Goal: Task Accomplishment & Management: Use online tool/utility

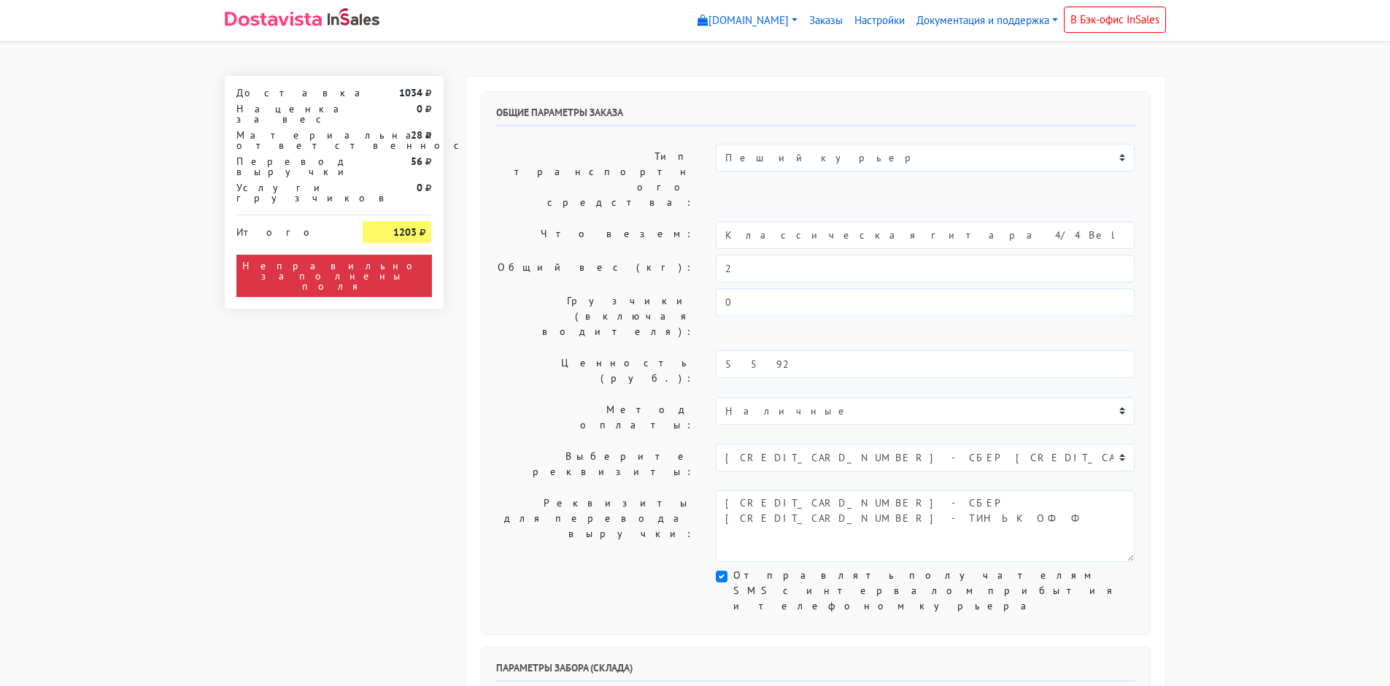
scroll to position [292, 0]
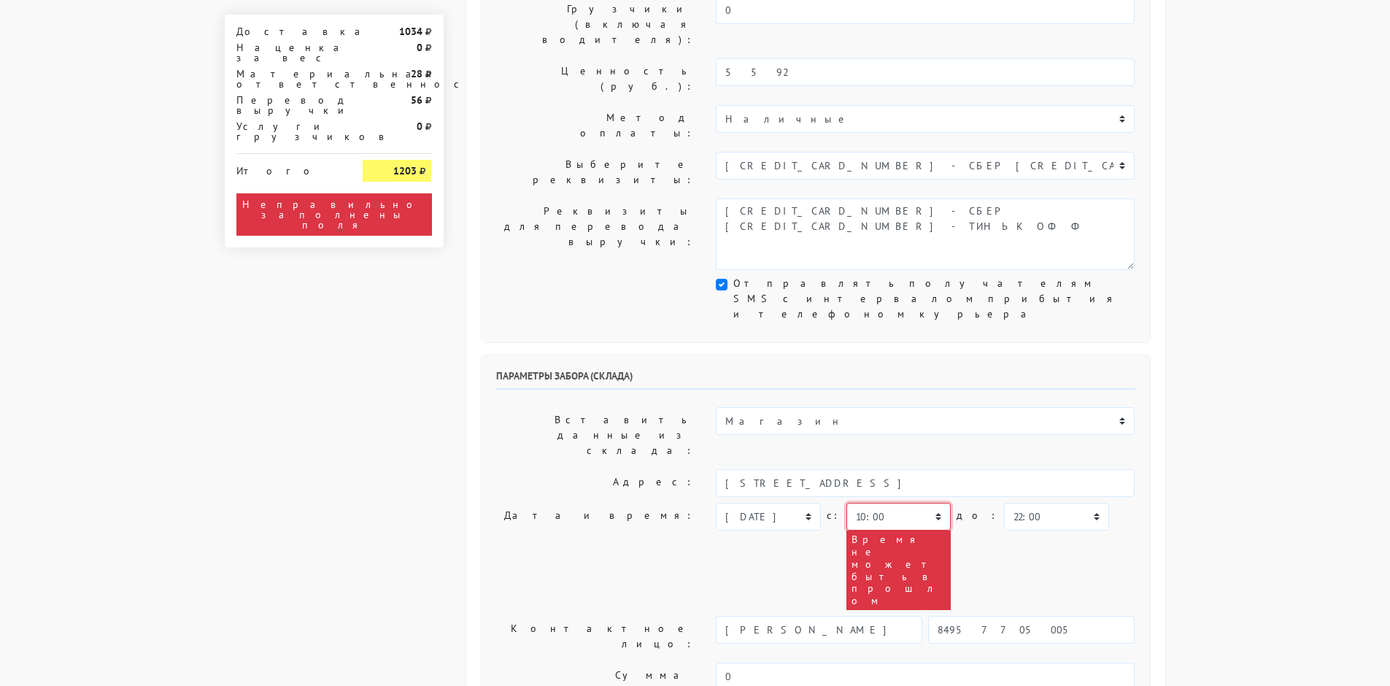
click at [884, 503] on select "00:00 00:30 01:00 01:30 02:00 02:30 03:00 03:30 04:00 04:30 05:00 05:30 06:00 0…" at bounding box center [898, 517] width 104 height 28
select select "18:30"
click at [846, 503] on select "00:00 00:30 01:00 01:30 02:00 02:30 03:00 03:30 04:00 04:30 05:00 05:30 06:00 0…" at bounding box center [898, 517] width 104 height 28
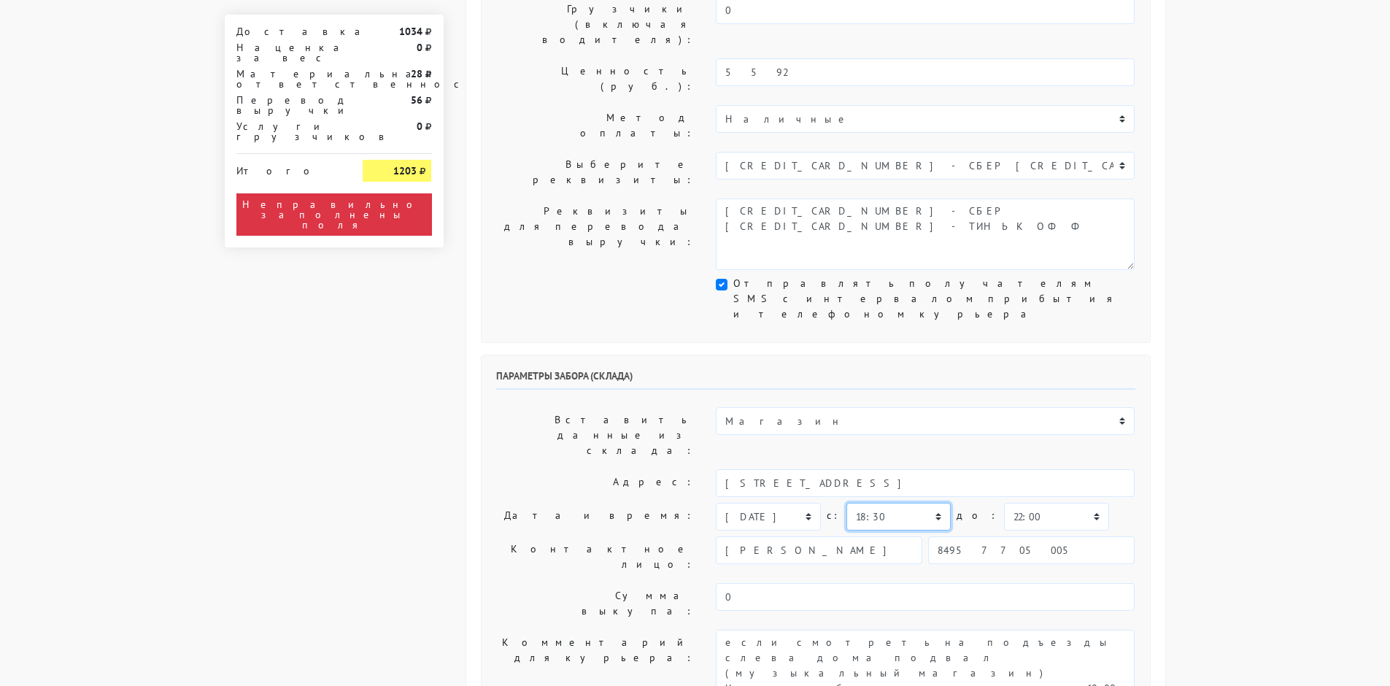
scroll to position [365, 0]
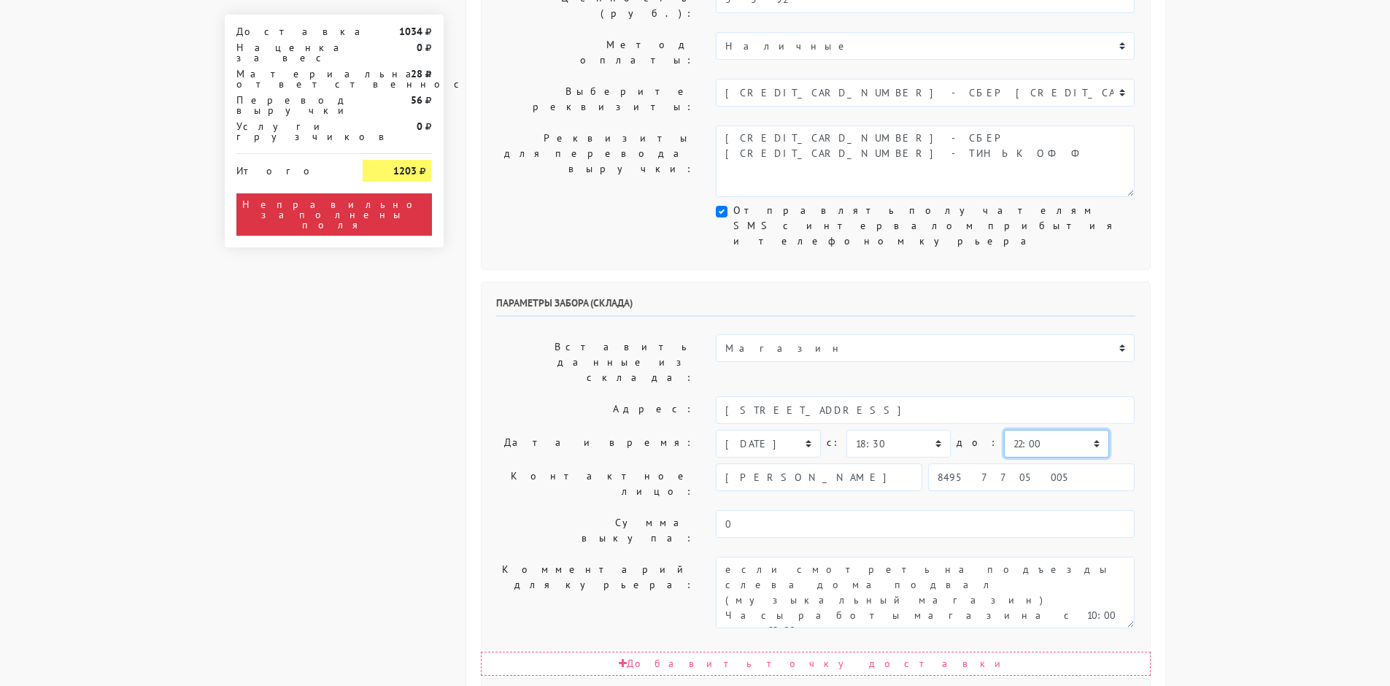
click at [1019, 430] on select "00:00 00:30 01:00 01:30 02:00 02:30 03:00 03:30 04:00 04:30 05:00 05:30 06:00 0…" at bounding box center [1056, 444] width 104 height 28
select select "19:30"
click at [1004, 430] on select "00:00 00:30 01:00 01:30 02:00 02:30 03:00 03:30 04:00 04:30 05:00 05:30 06:00 0…" at bounding box center [1056, 444] width 104 height 28
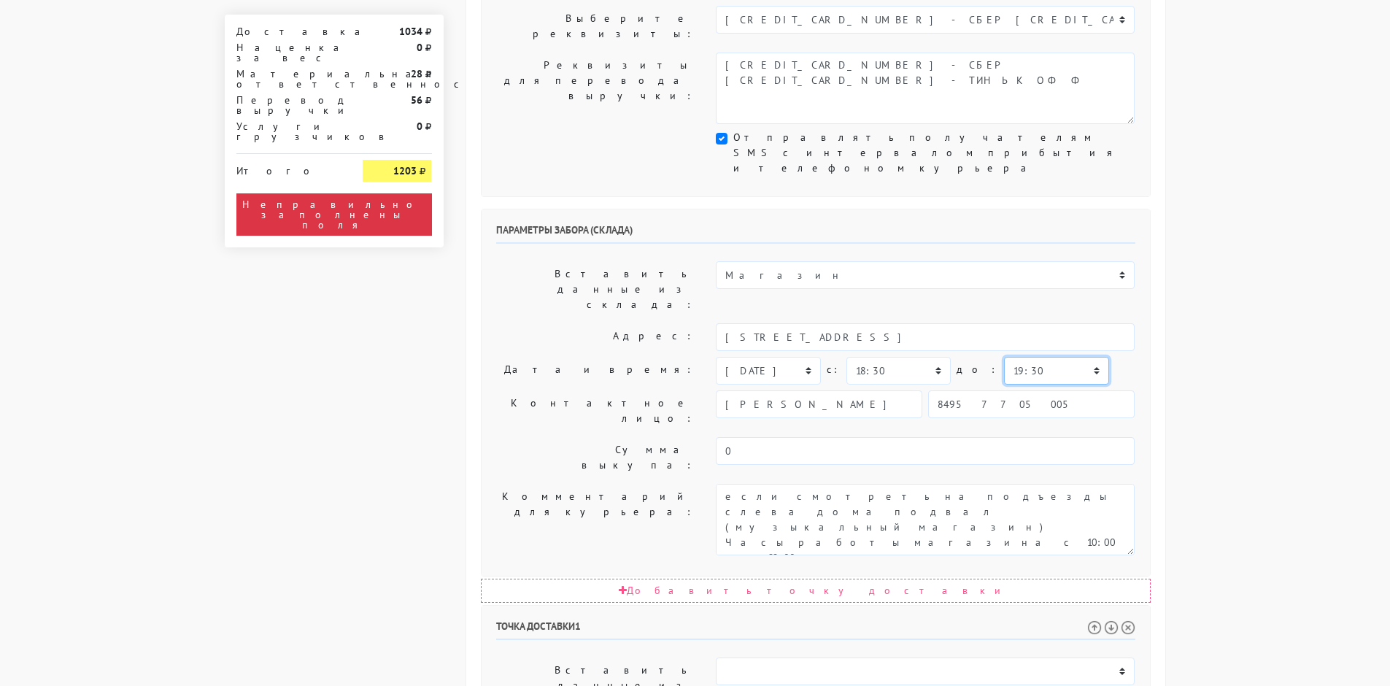
scroll to position [511, 0]
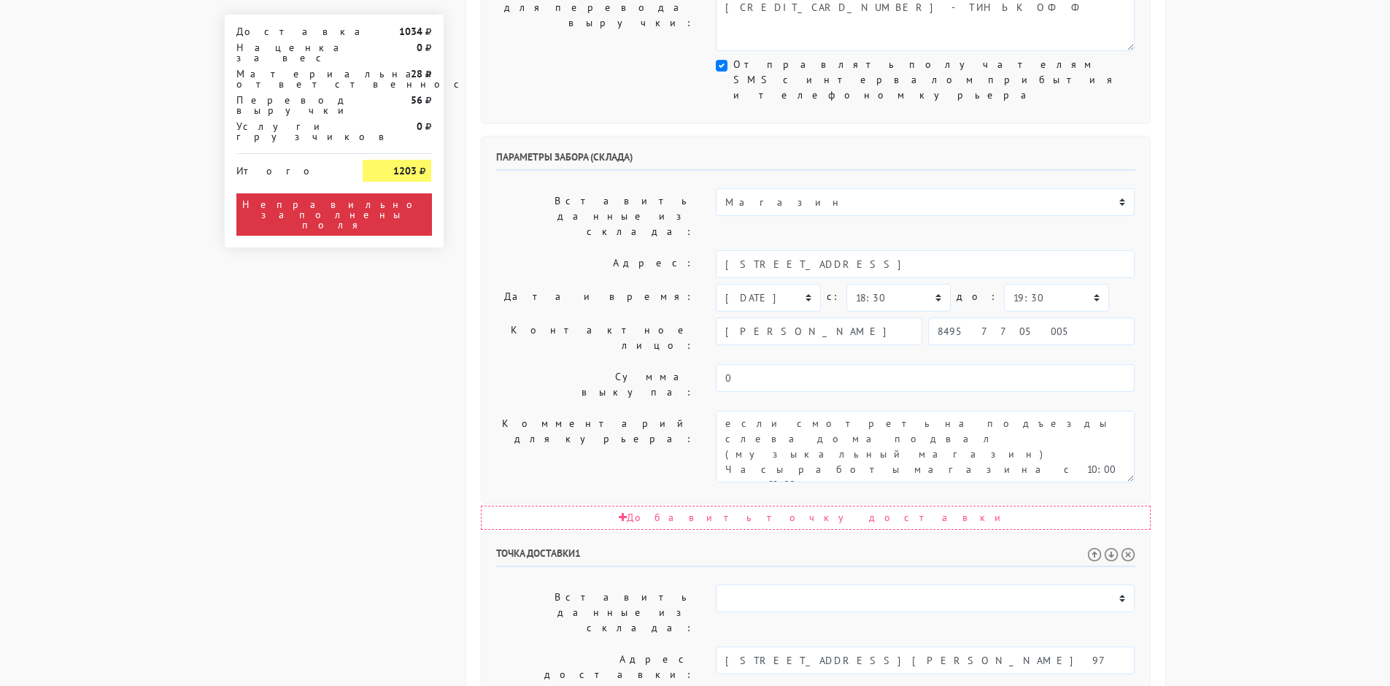
select select "19:30"
select select "22:00"
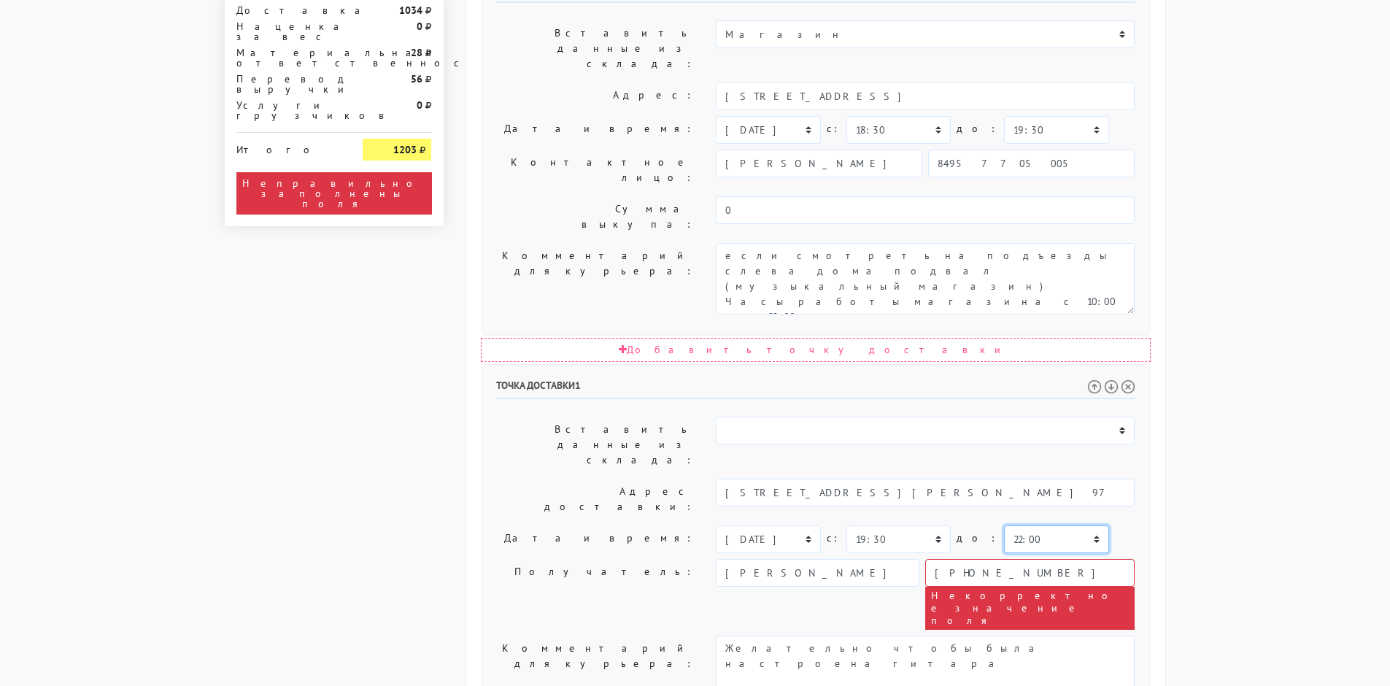
scroll to position [605, 0]
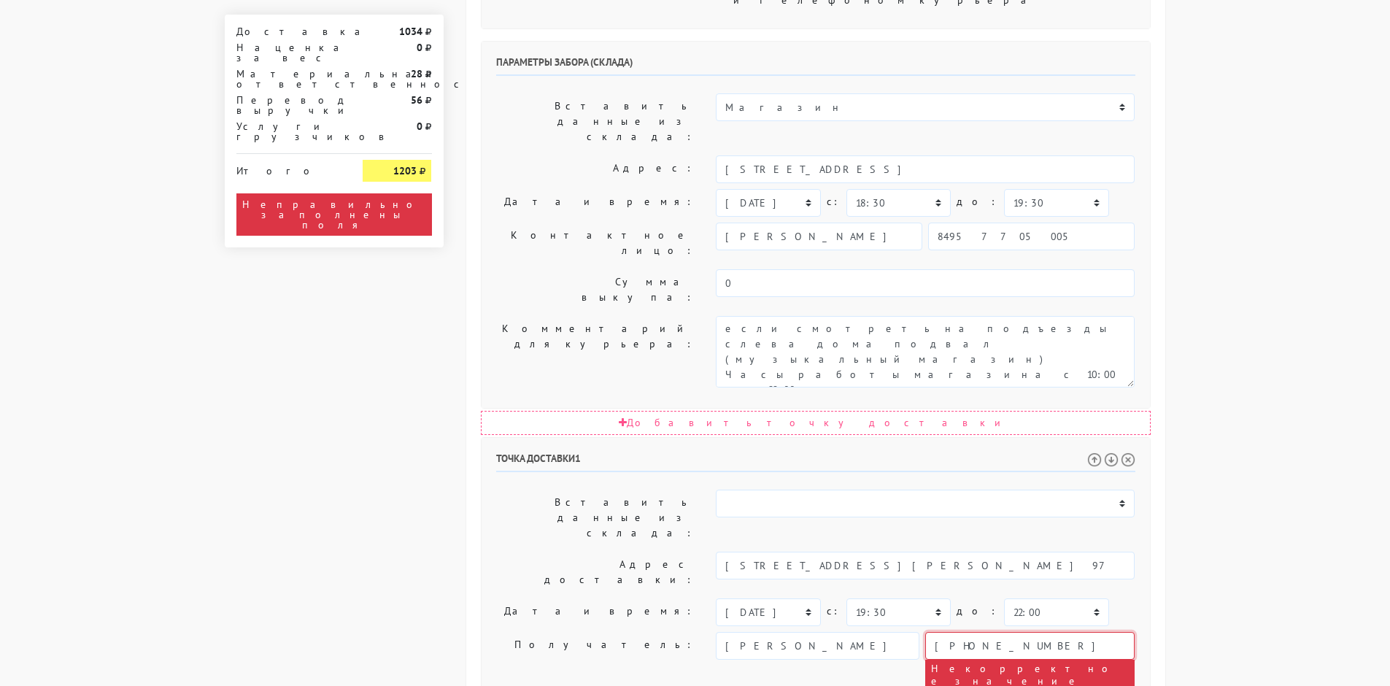
click at [997, 632] on input "[PHONE_NUMBER]" at bounding box center [1029, 646] width 209 height 28
click at [1192, 377] on body "[DOMAIN_NAME] [DOMAIN_NAME] Выйти Заказы Настройки 0 0" at bounding box center [695, 232] width 1390 height 1675
click at [1022, 632] on input "[PHONE_NUMBER]" at bounding box center [1029, 646] width 209 height 28
click at [946, 632] on input "[PHONE_NUMBER]" at bounding box center [1029, 646] width 209 height 28
type input "[PHONE_NUMBER]"
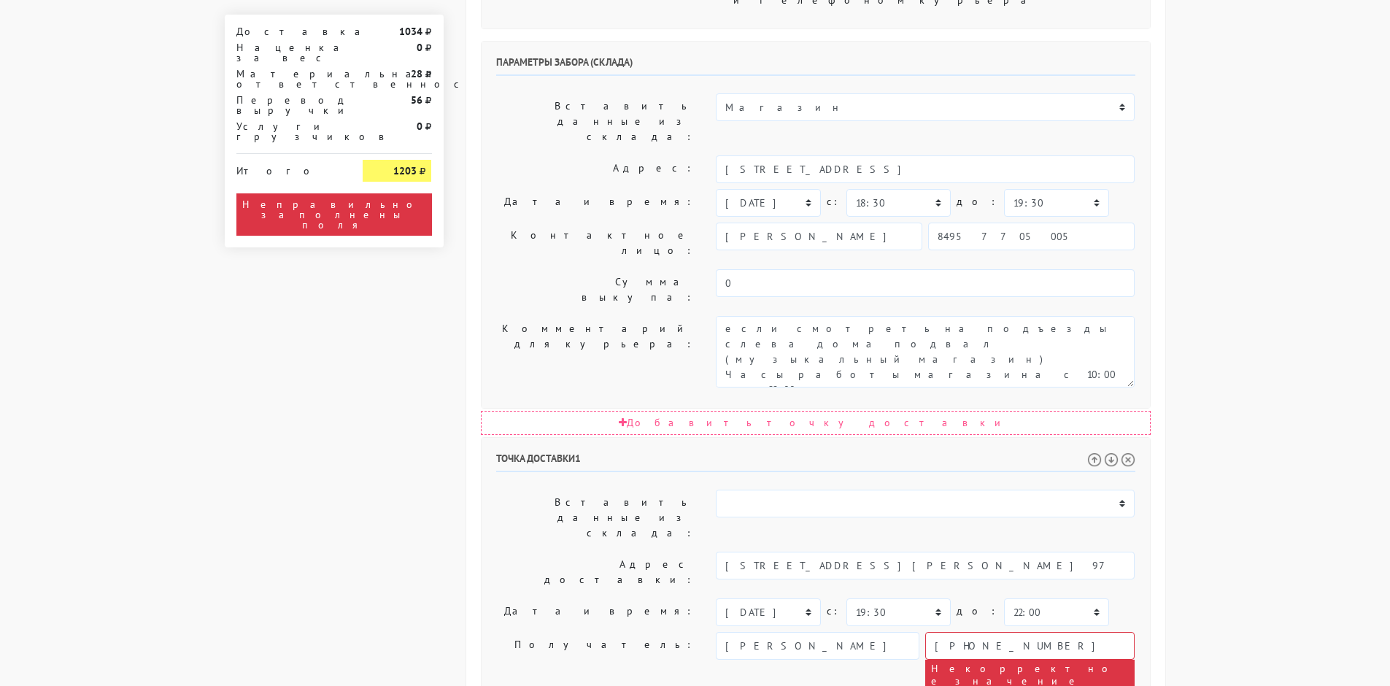
click at [1203, 360] on body "[DOMAIN_NAME] [DOMAIN_NAME] Выйти Заказы Настройки 0 0" at bounding box center [695, 232] width 1390 height 1675
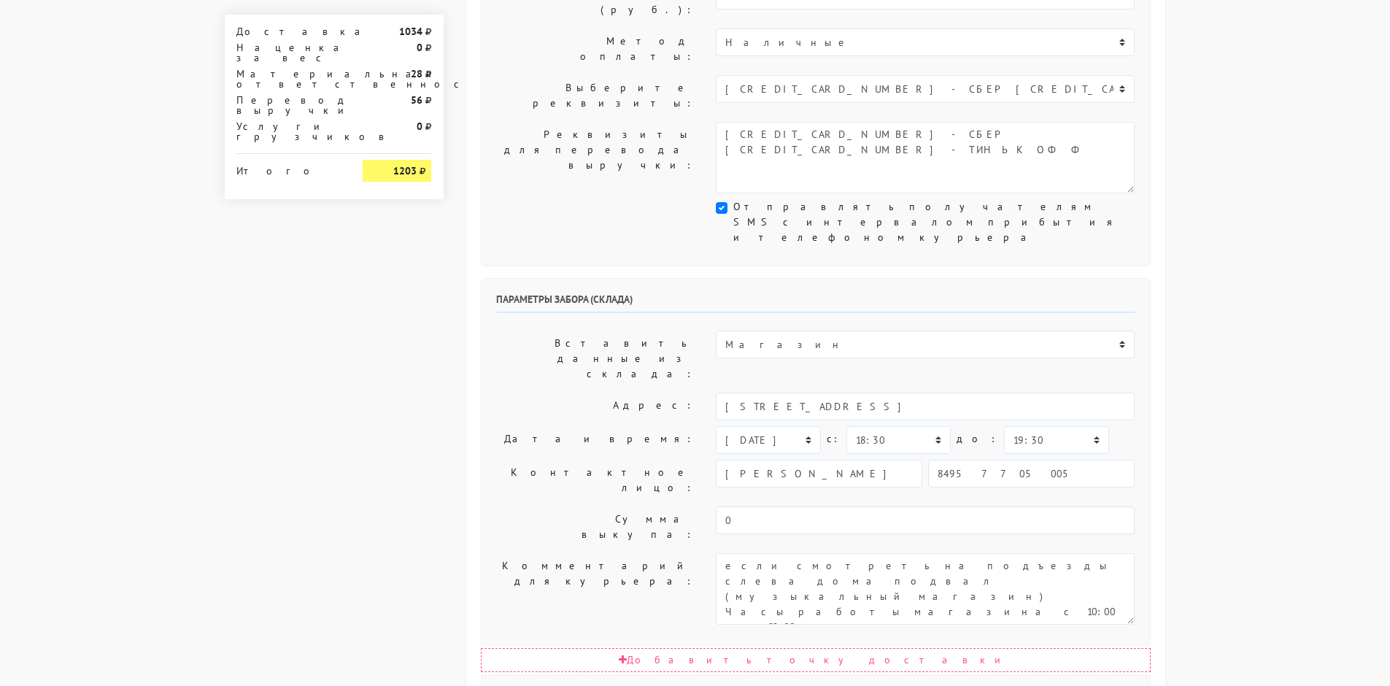
scroll to position [295, 0]
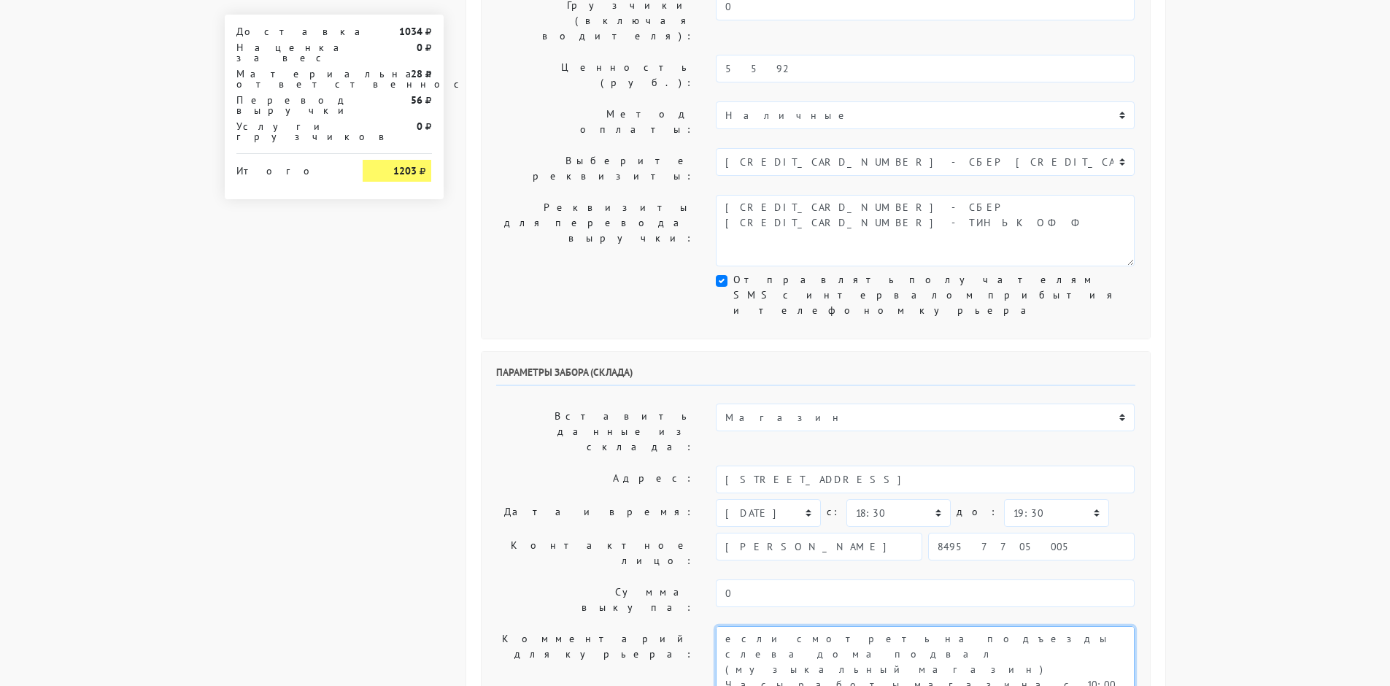
click at [847, 626] on textarea "если смотреть на подъезды слева дома подвал (музыкальный магазин) Часы работы м…" at bounding box center [925, 661] width 419 height 71
click at [889, 626] on textarea "если смотреть на подъезды слева дома подвал (музыкальный магазин) Часы работы м…" at bounding box center [925, 661] width 419 height 71
click at [1149, 352] on div "Параметры забора (склада) Вставить данные из склада: Магазин Адрес: г. Москва у…" at bounding box center [815, 535] width 668 height 366
click at [847, 626] on textarea "если смотреть на подъезды слева дома подвал (музыкальный магазин) Часы работы м…" at bounding box center [925, 661] width 419 height 71
click at [885, 626] on textarea "если смотреть на подъезды слева дома подвал (музыкальный магазин) Часы работы м…" at bounding box center [925, 661] width 419 height 71
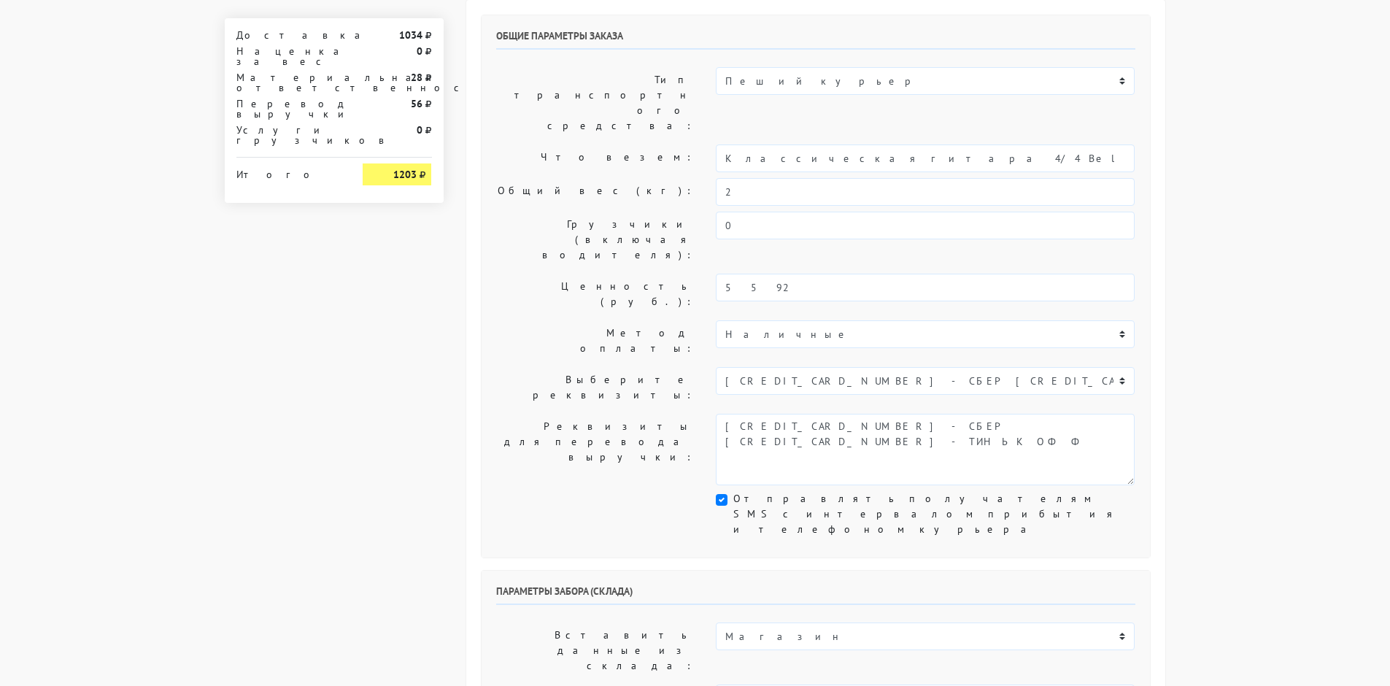
scroll to position [4, 0]
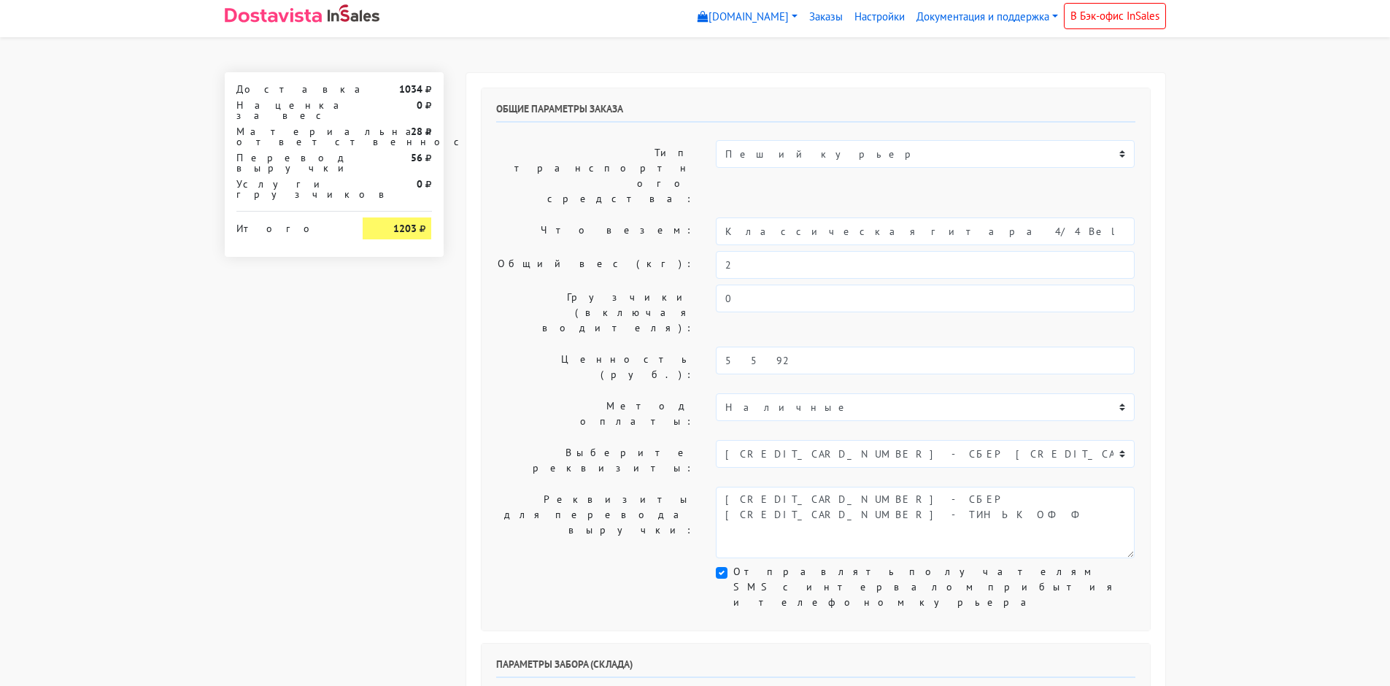
type textarea "если смотреть на подъезды слева дома подвал (музыкальный магазин) Часы работы м…"
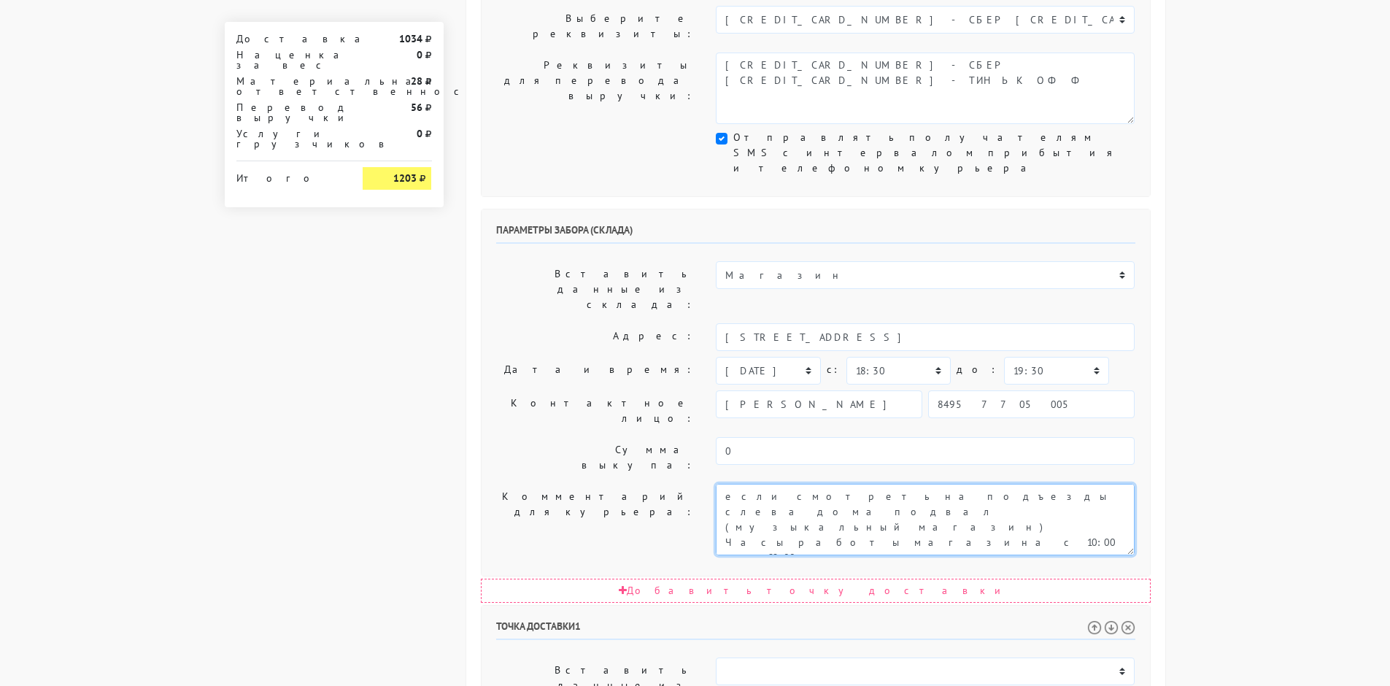
scroll to position [656, 0]
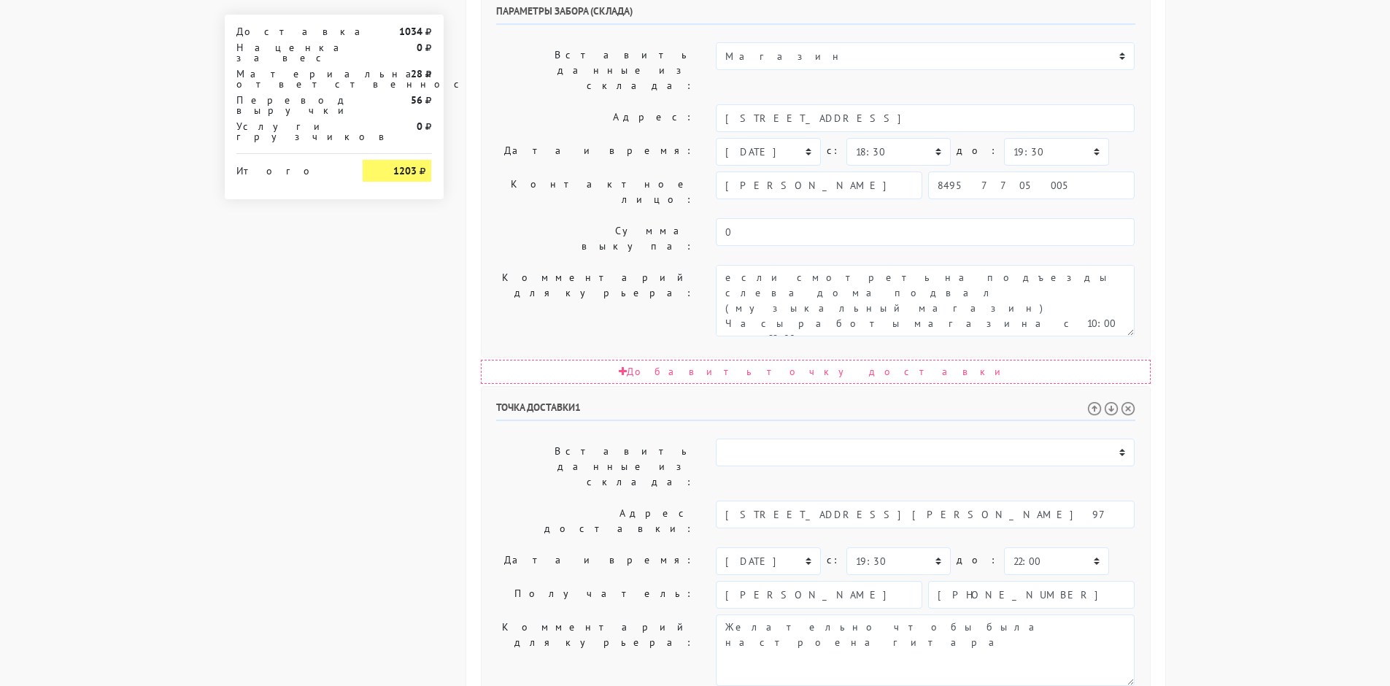
click at [1215, 123] on body "[DOMAIN_NAME] [DOMAIN_NAME] Выйти Заказы Настройки 0 0" at bounding box center [695, 160] width 1390 height 1632
click at [1206, 106] on body "[DOMAIN_NAME] [DOMAIN_NAME] Выйти Заказы Настройки 0 0" at bounding box center [695, 160] width 1390 height 1632
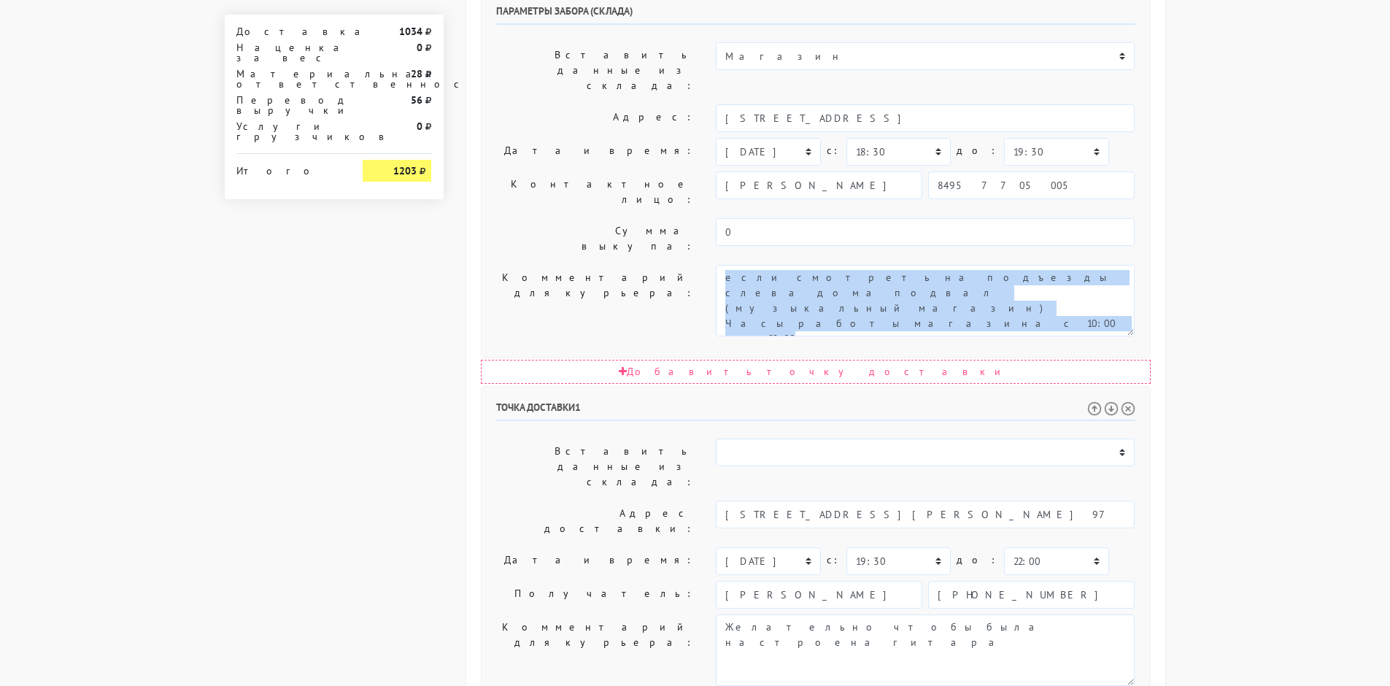
click at [1206, 106] on body "[DOMAIN_NAME] [DOMAIN_NAME] Выйти Заказы Настройки 0 0" at bounding box center [695, 160] width 1390 height 1632
click at [1212, 97] on body "[DOMAIN_NAME] [DOMAIN_NAME] Выйти Заказы Настройки 0 0" at bounding box center [695, 160] width 1390 height 1632
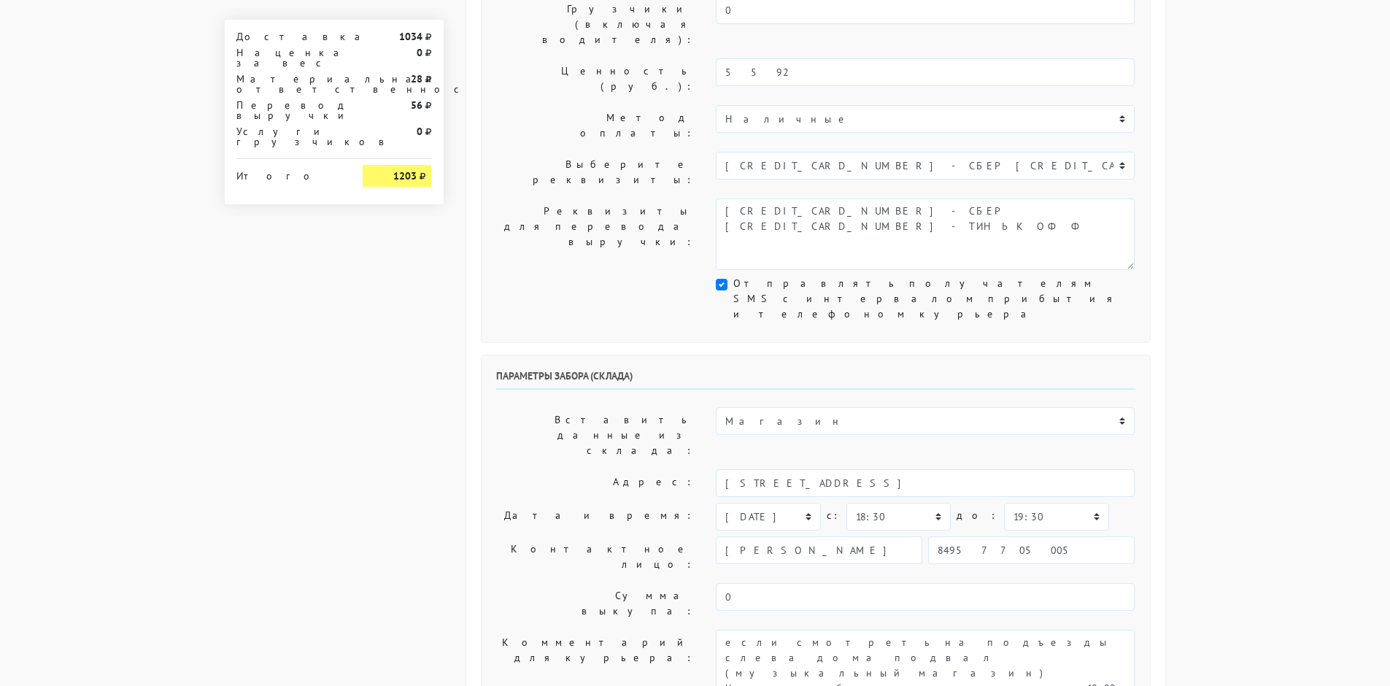
scroll to position [0, 0]
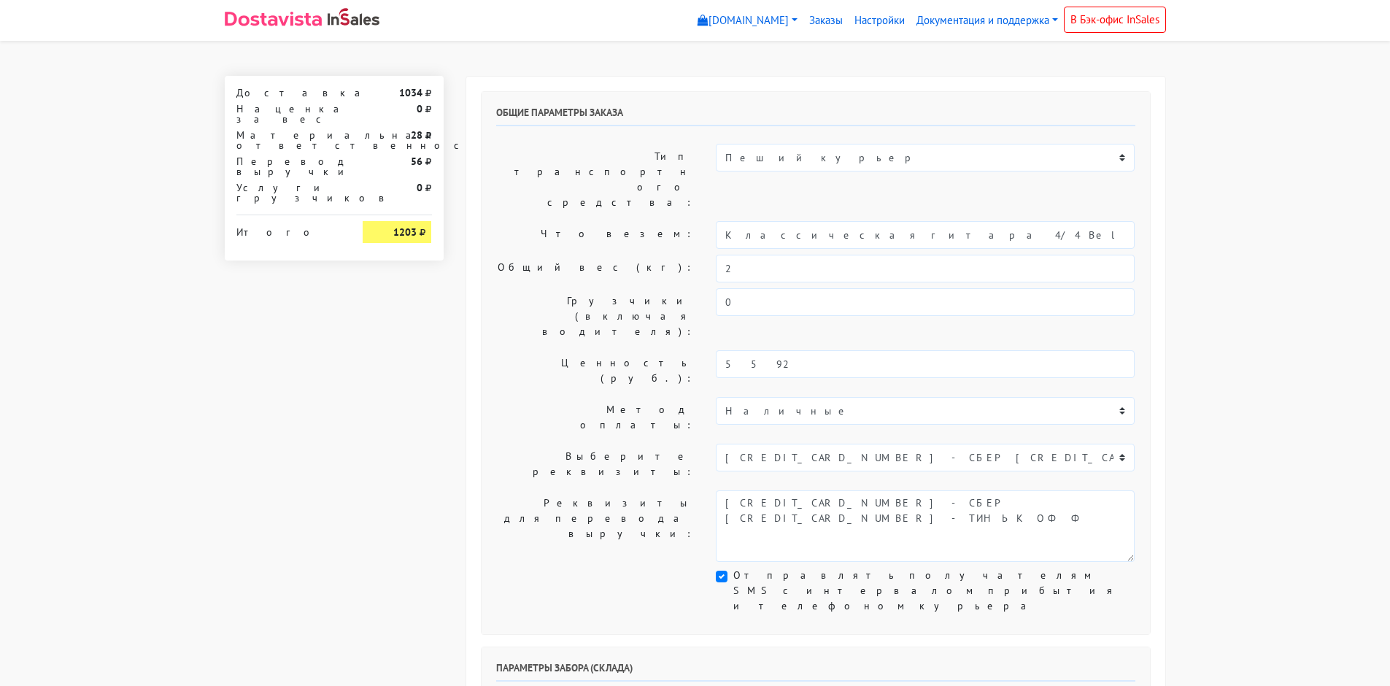
click at [840, 397] on select "Наличные Карта 220445XXXXXX7838" at bounding box center [925, 411] width 419 height 28
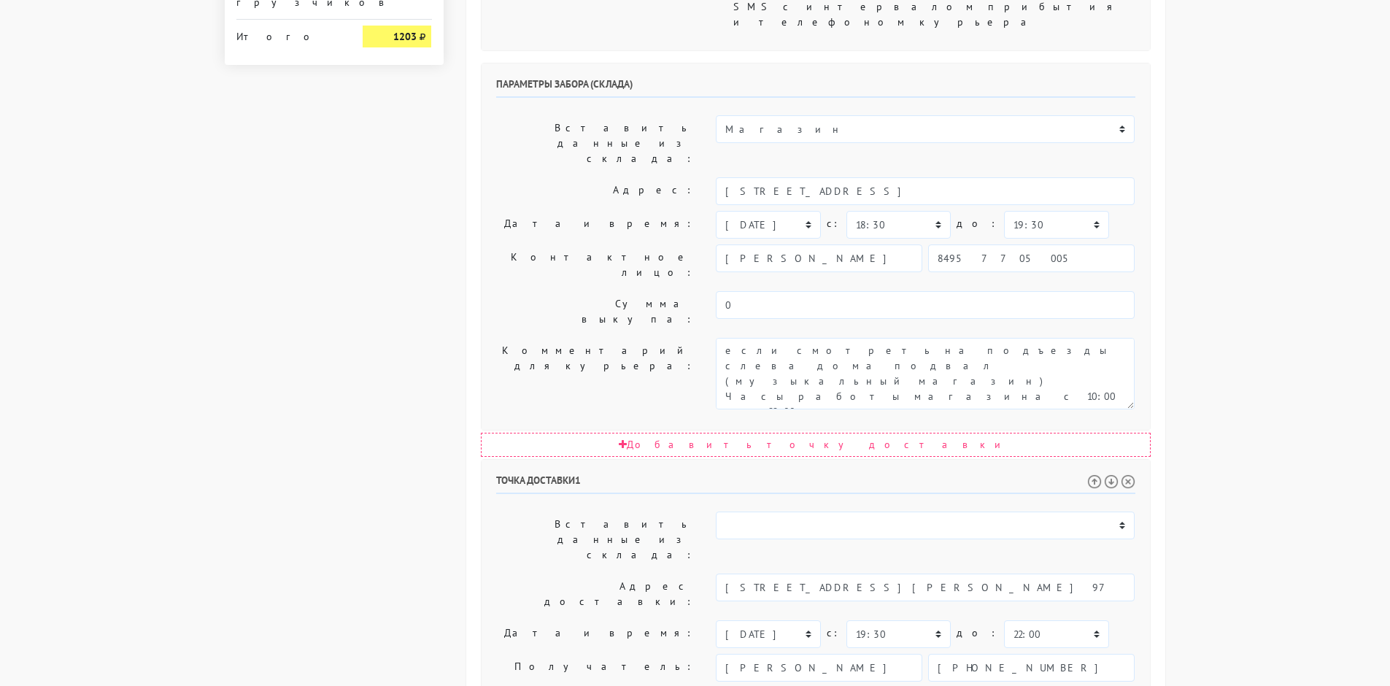
scroll to position [660, 0]
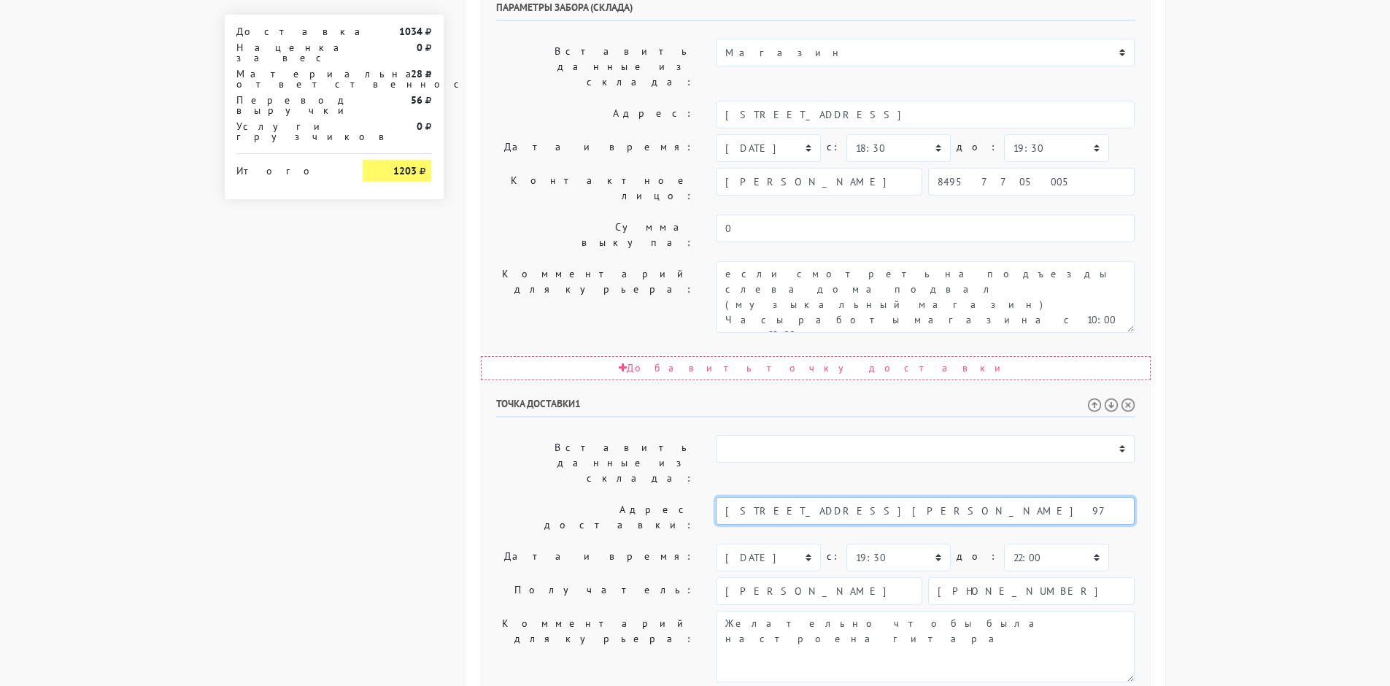
click at [942, 497] on input "[STREET_ADDRESS][PERSON_NAME] 97" at bounding box center [925, 511] width 419 height 28
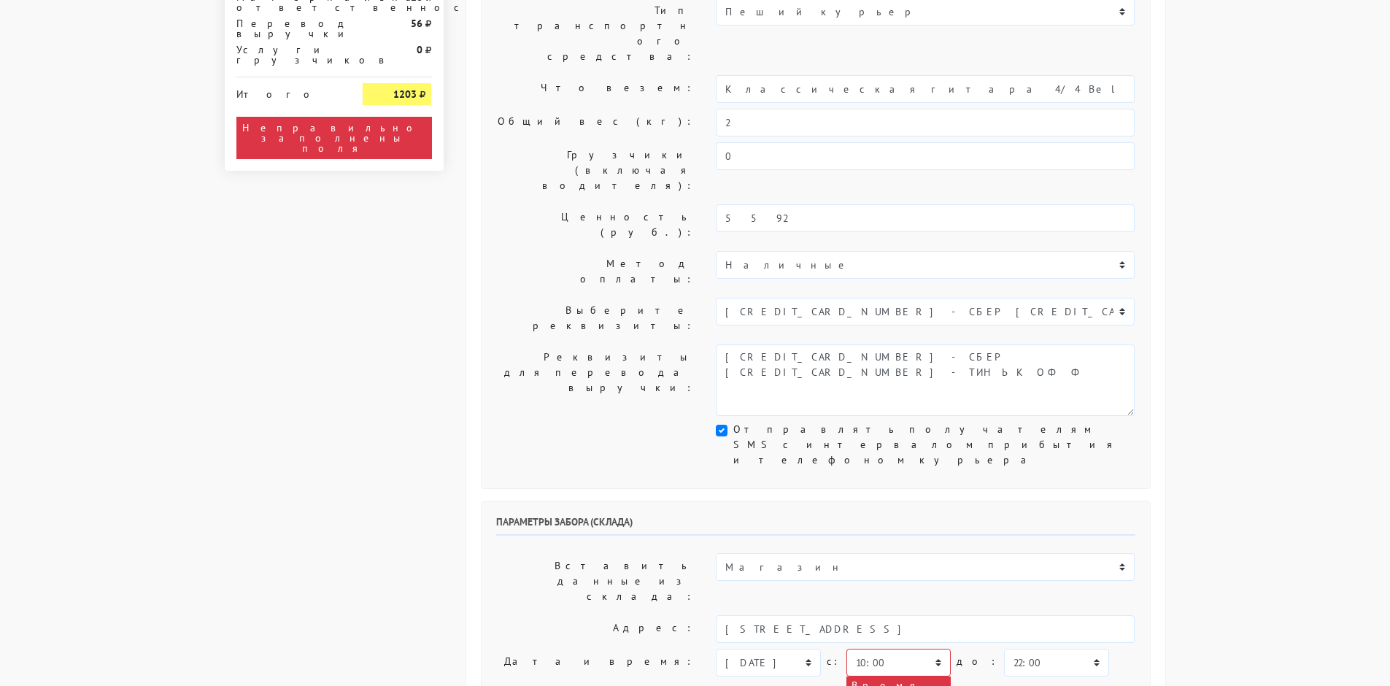
scroll to position [219, 0]
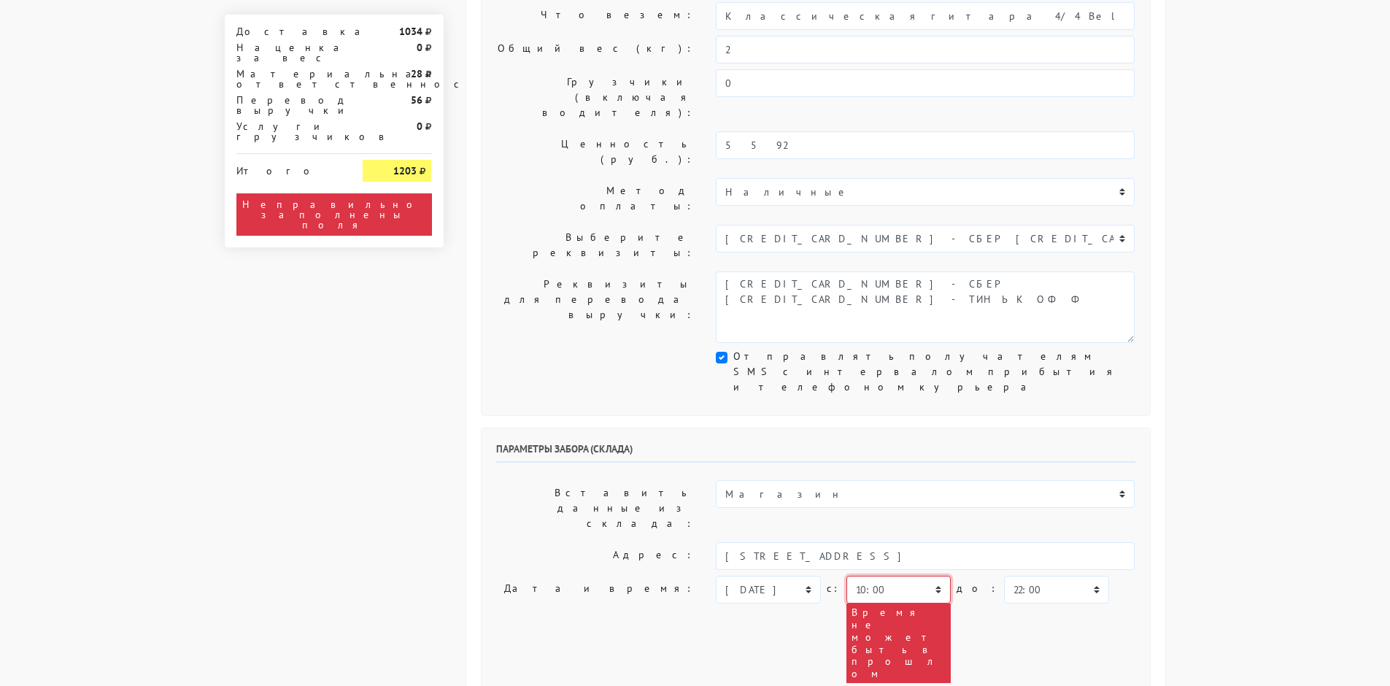
click at [904, 576] on select "00:00 00:30 01:00 01:30 02:00 02:30 03:00 03:30 04:00 04:30 05:00 05:30 06:00 0…" at bounding box center [898, 590] width 104 height 28
select select "18:30"
click at [846, 576] on select "00:00 00:30 01:00 01:30 02:00 02:30 03:00 03:30 04:00 04:30 05:00 05:30 06:00 0…" at bounding box center [898, 590] width 104 height 28
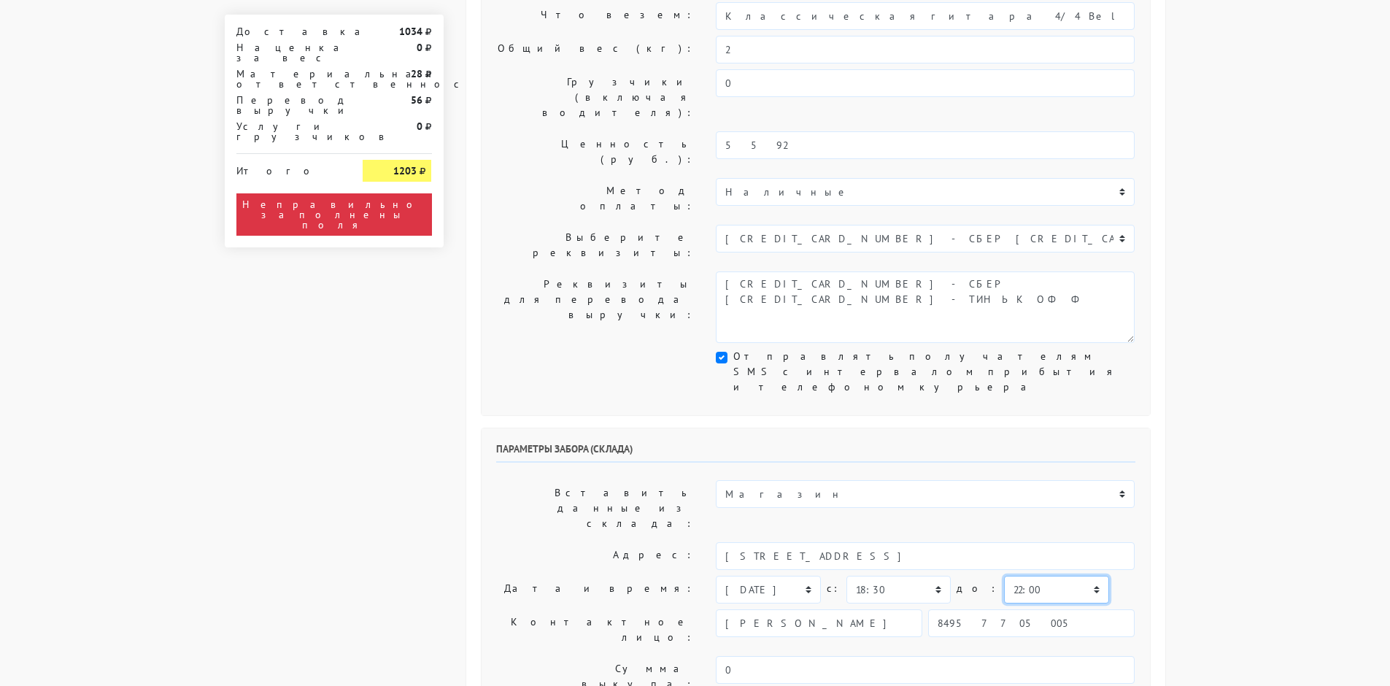
click at [1005, 576] on select "00:00 00:30 01:00 01:30 02:00 02:30 03:00 03:30 04:00 04:30 05:00 05:30 06:00 0…" at bounding box center [1056, 590] width 104 height 28
select select "19:30"
click at [1004, 576] on select "00:00 00:30 01:00 01:30 02:00 02:30 03:00 03:30 04:00 04:30 05:00 05:30 06:00 0…" at bounding box center [1056, 590] width 104 height 28
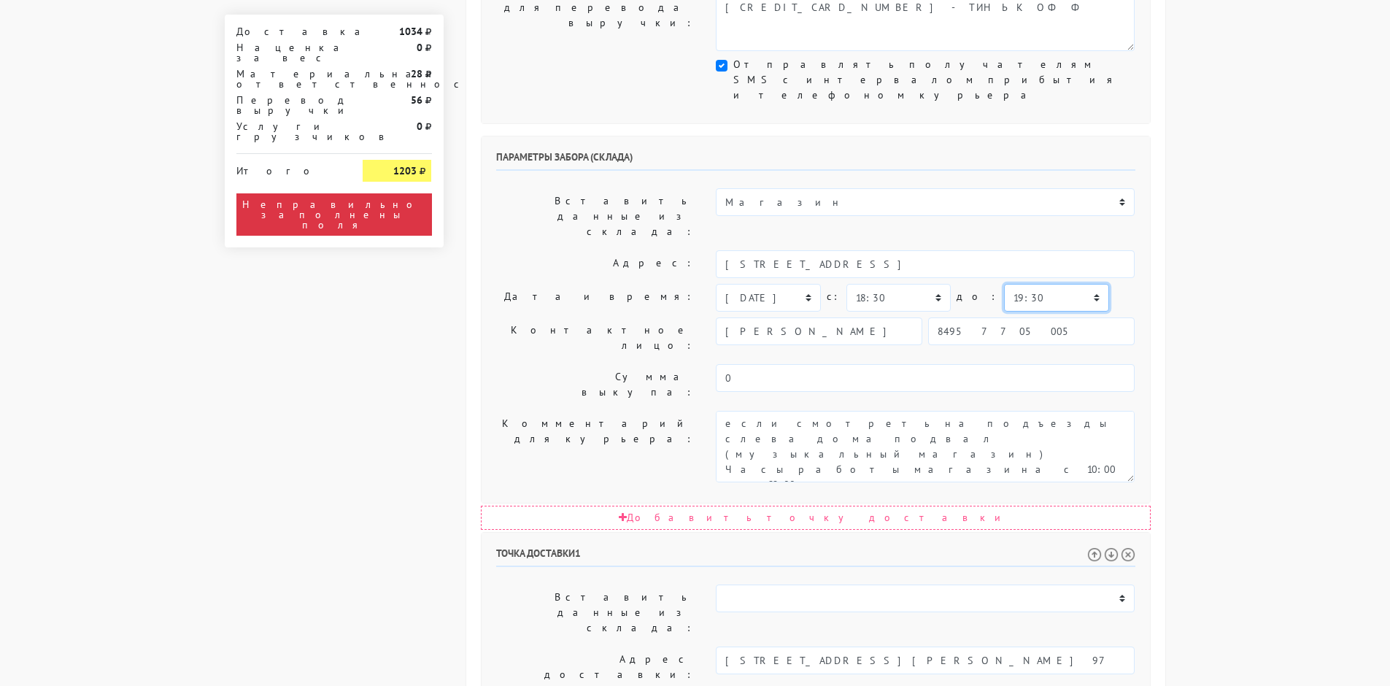
scroll to position [656, 0]
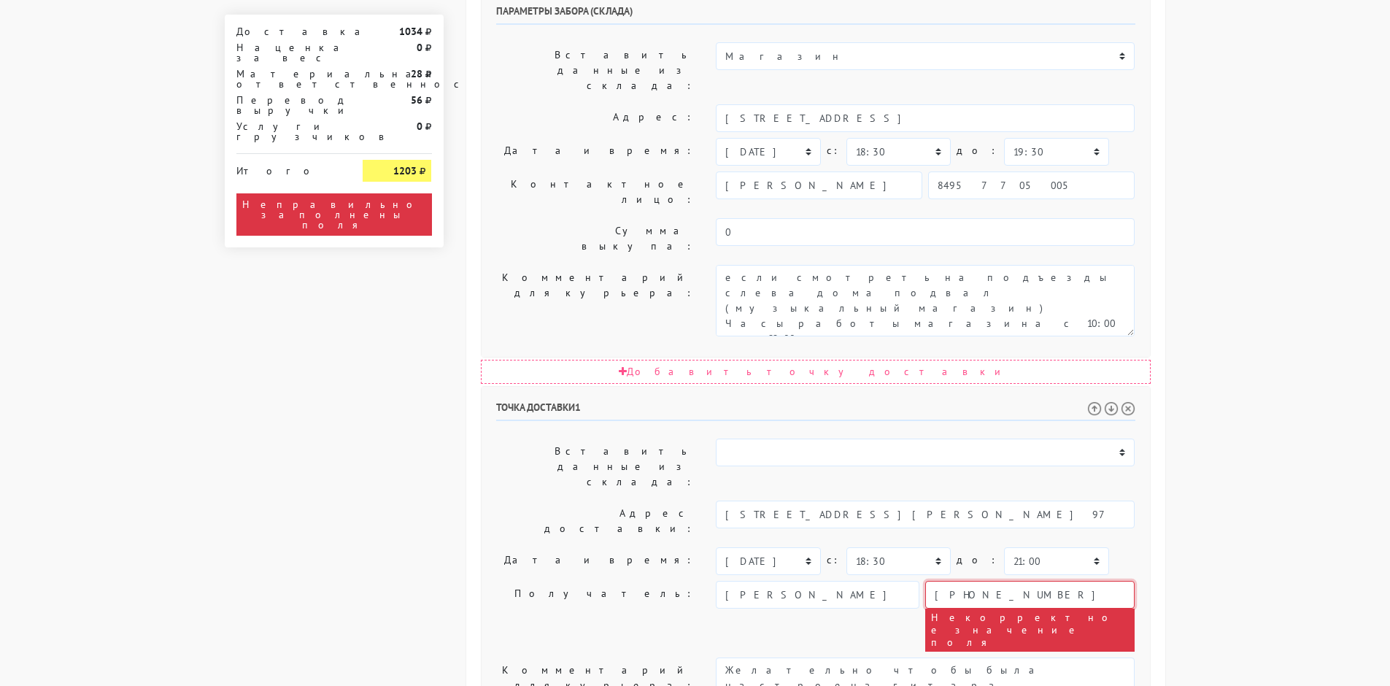
click at [948, 581] on input "[PHONE_NUMBER]" at bounding box center [1029, 595] width 209 height 28
type input "[PHONE_NUMBER]"
click at [878, 547] on select "00:00 00:30 01:00 01:30 02:00 02:30 03:00 03:30 04:00 04:30 05:00 05:30 06:00 0…" at bounding box center [898, 561] width 104 height 28
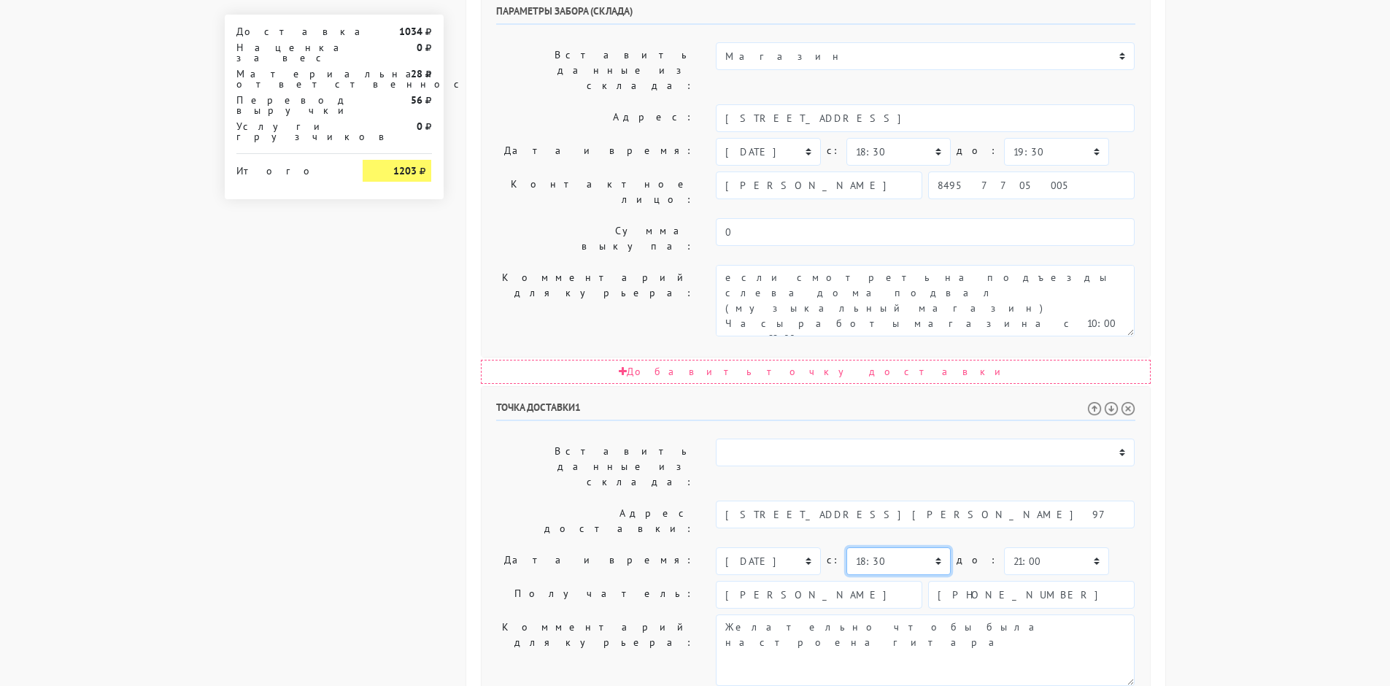
select select "19:30"
click at [846, 547] on select "00:00 00:30 01:00 01:30 02:00 02:30 03:00 03:30 04:00 04:30 05:00 05:30 06:00 0…" at bounding box center [898, 561] width 104 height 28
click at [1021, 547] on select "00:00 00:30 01:00 01:30 02:00 02:30 03:00 03:30 04:00 04:30 05:00 05:30 06:00 0…" at bounding box center [1056, 561] width 104 height 28
drag, startPoint x: 1187, startPoint y: 318, endPoint x: 1177, endPoint y: 325, distance: 12.5
click at [1188, 317] on body "[DOMAIN_NAME] [DOMAIN_NAME] Выйти Заказы Настройки 0 0" at bounding box center [695, 160] width 1390 height 1632
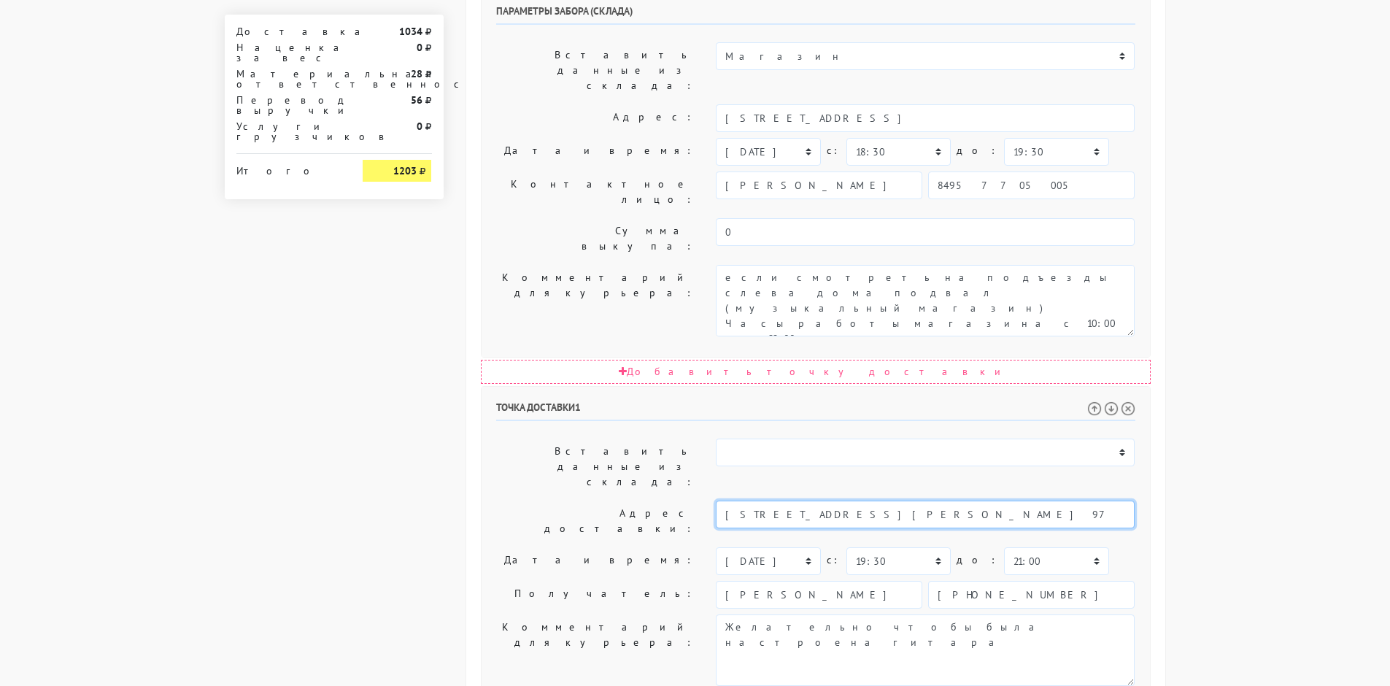
click at [953, 500] on input "[STREET_ADDRESS][PERSON_NAME] 97" at bounding box center [925, 514] width 419 height 28
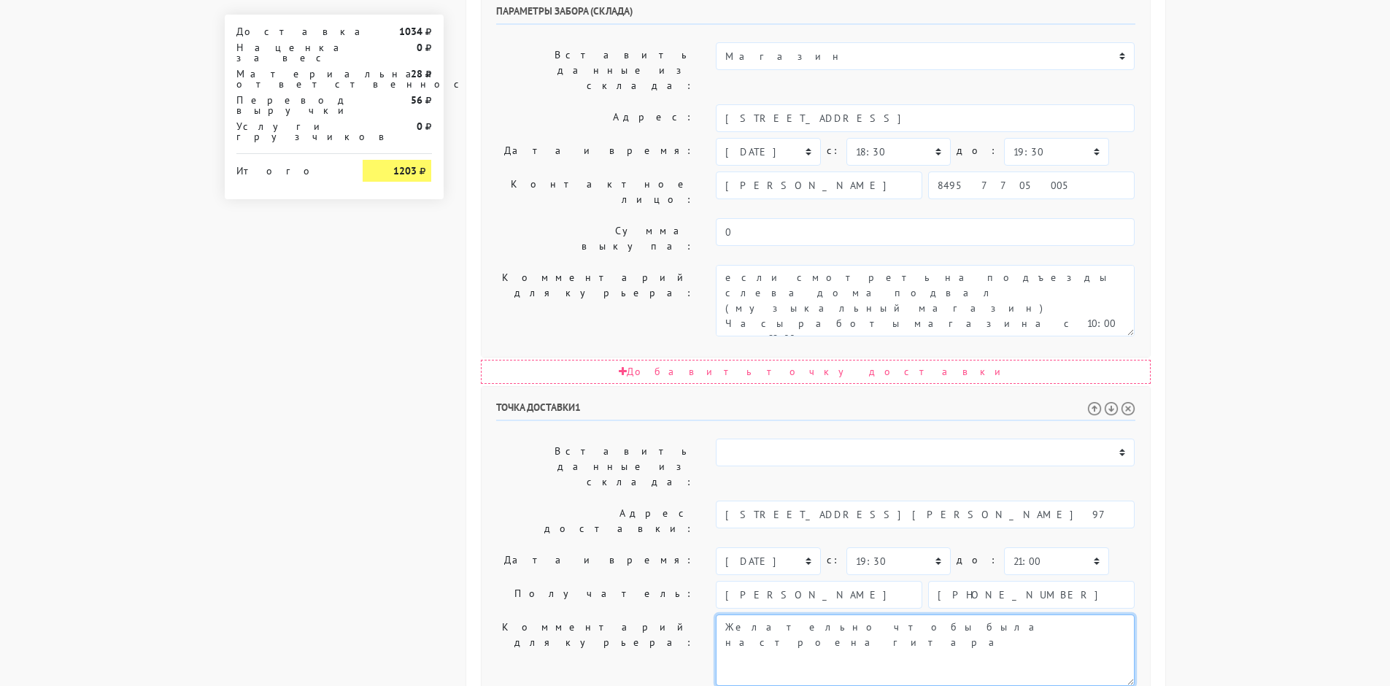
click at [725, 614] on textarea "Желательно чтобы была настроена гитара" at bounding box center [925, 649] width 419 height 71
drag, startPoint x: 1028, startPoint y: 389, endPoint x: 805, endPoint y: 400, distance: 224.2
click at [805, 614] on textarea "Желательно чтобы была настроена гитара" at bounding box center [925, 649] width 419 height 71
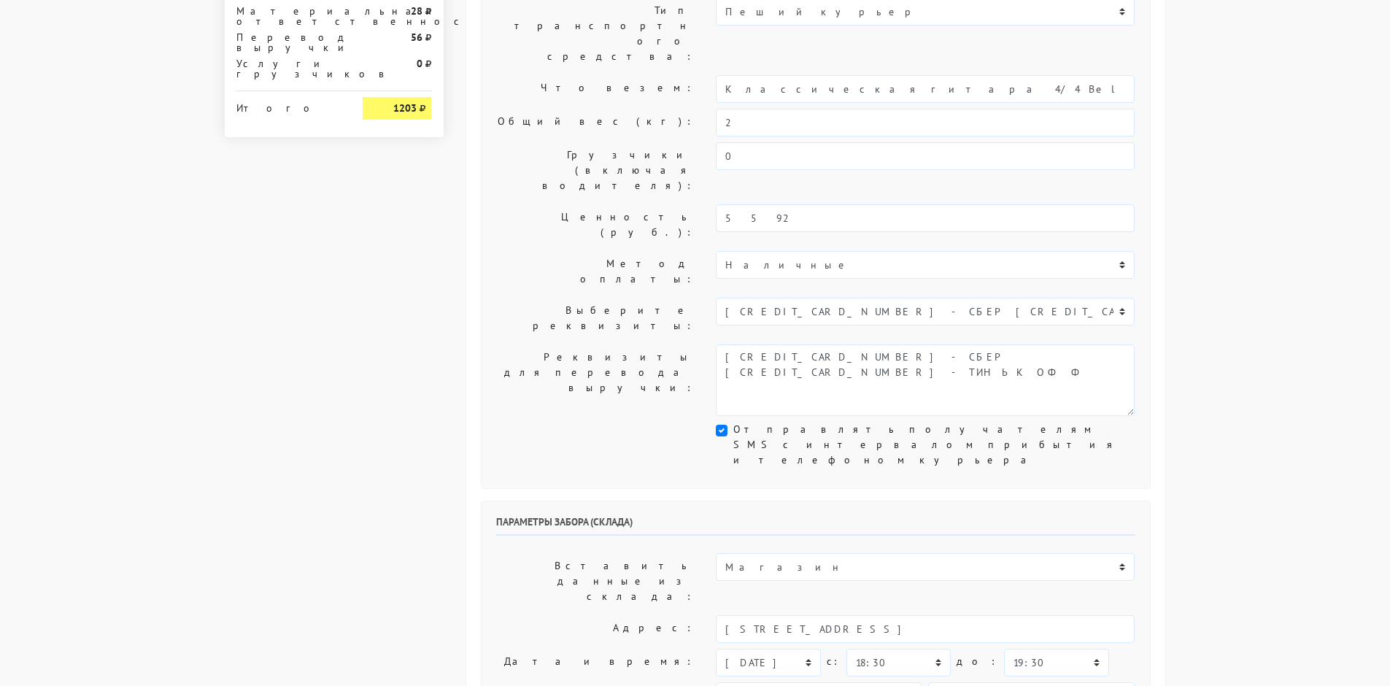
scroll to position [0, 0]
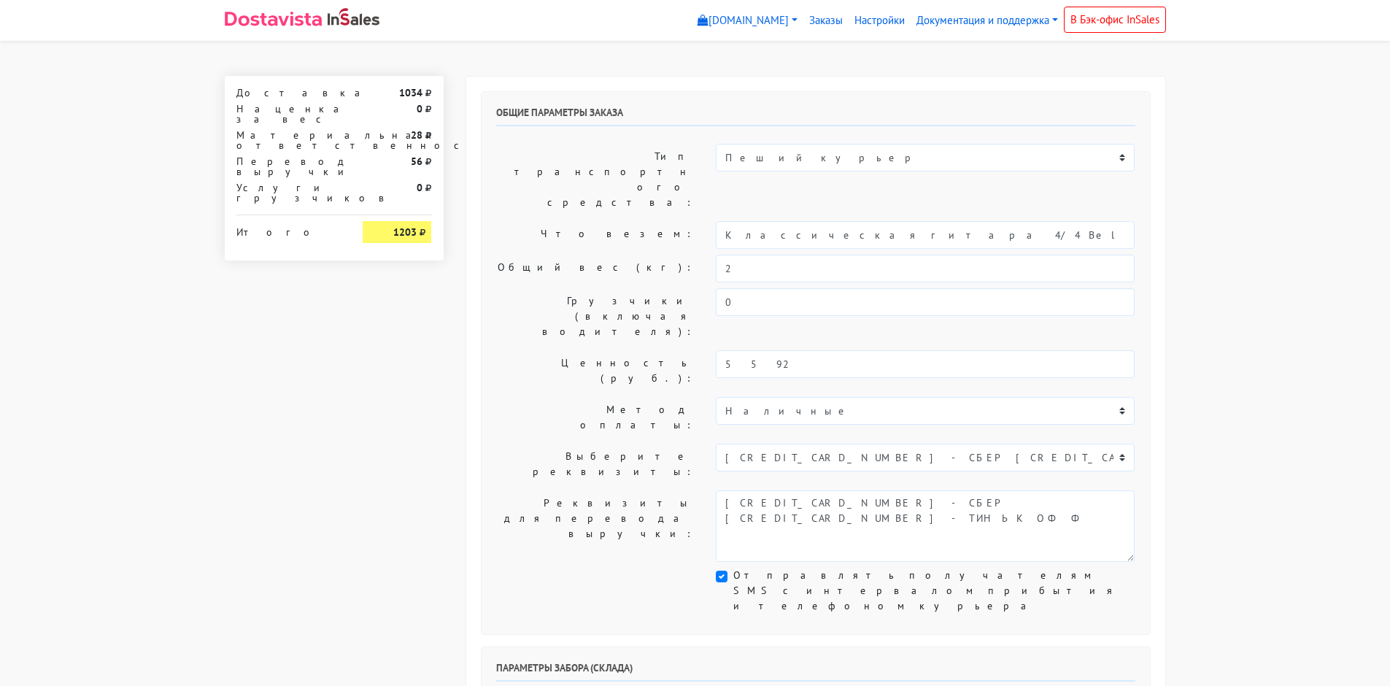
type textarea "Подъезд 5, этаж 2."
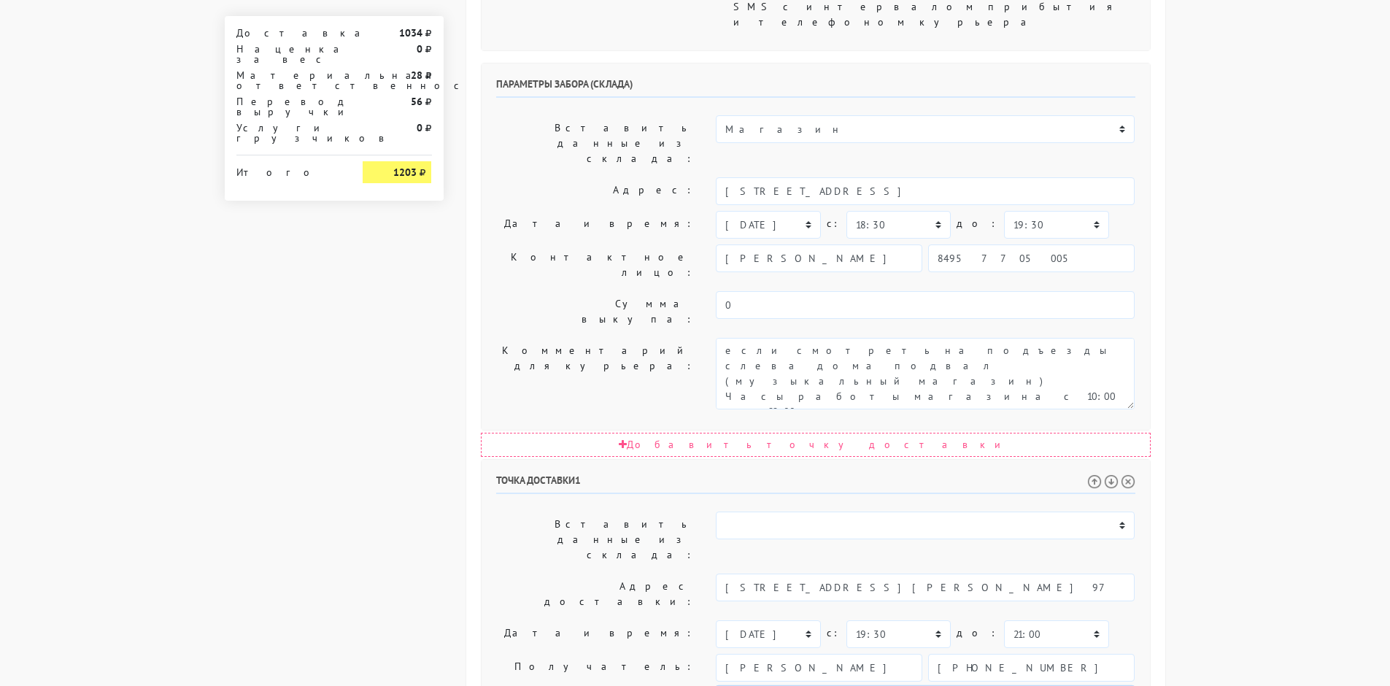
scroll to position [660, 0]
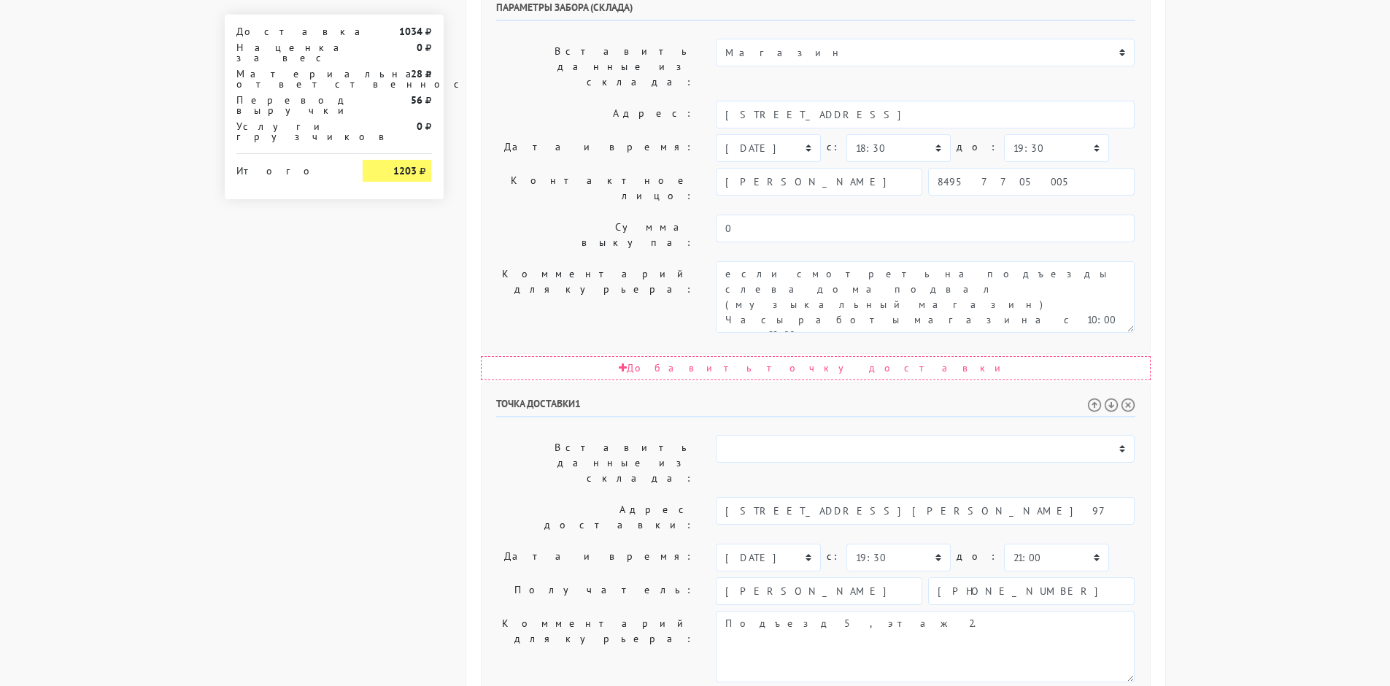
click at [618, 577] on label "Получатель:" at bounding box center [595, 591] width 220 height 28
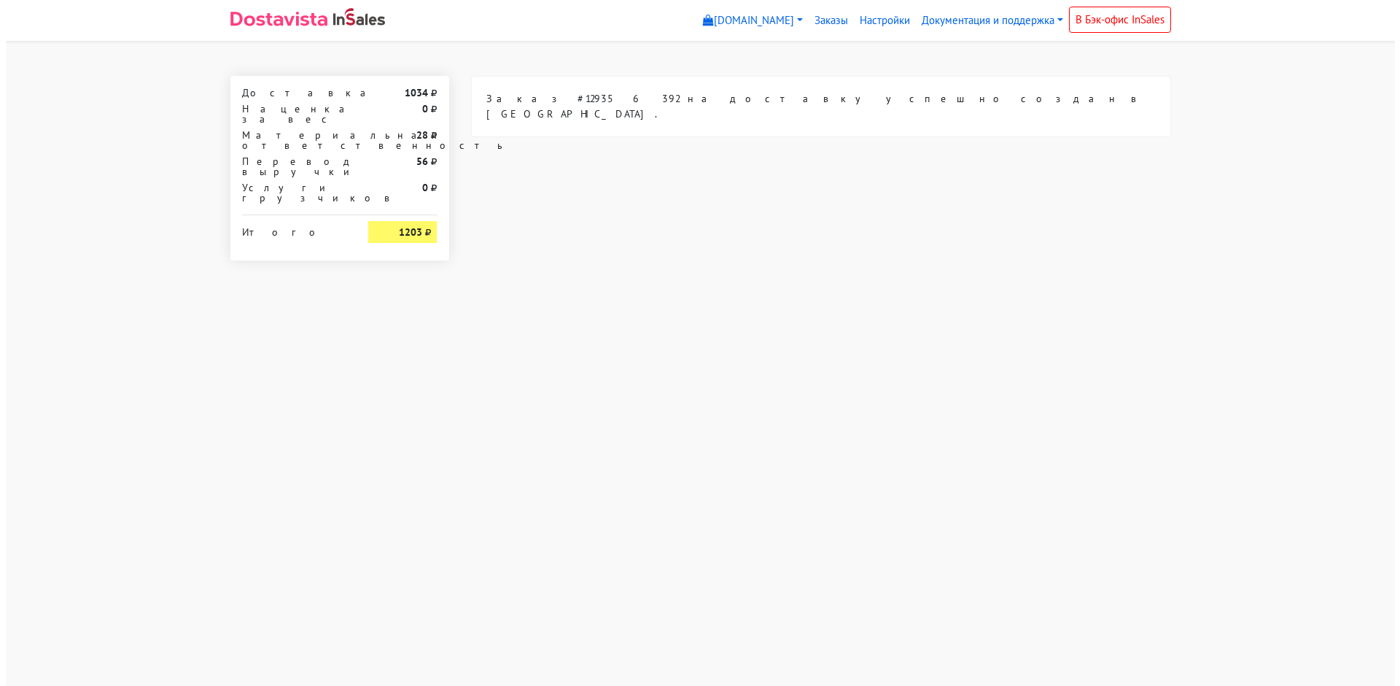
scroll to position [0, 0]
click at [1031, 160] on div "Заказ #129356392 на доставку успешно создан в [GEOGRAPHIC_DATA]." at bounding box center [821, 168] width 722 height 185
